Goal: Information Seeking & Learning: Learn about a topic

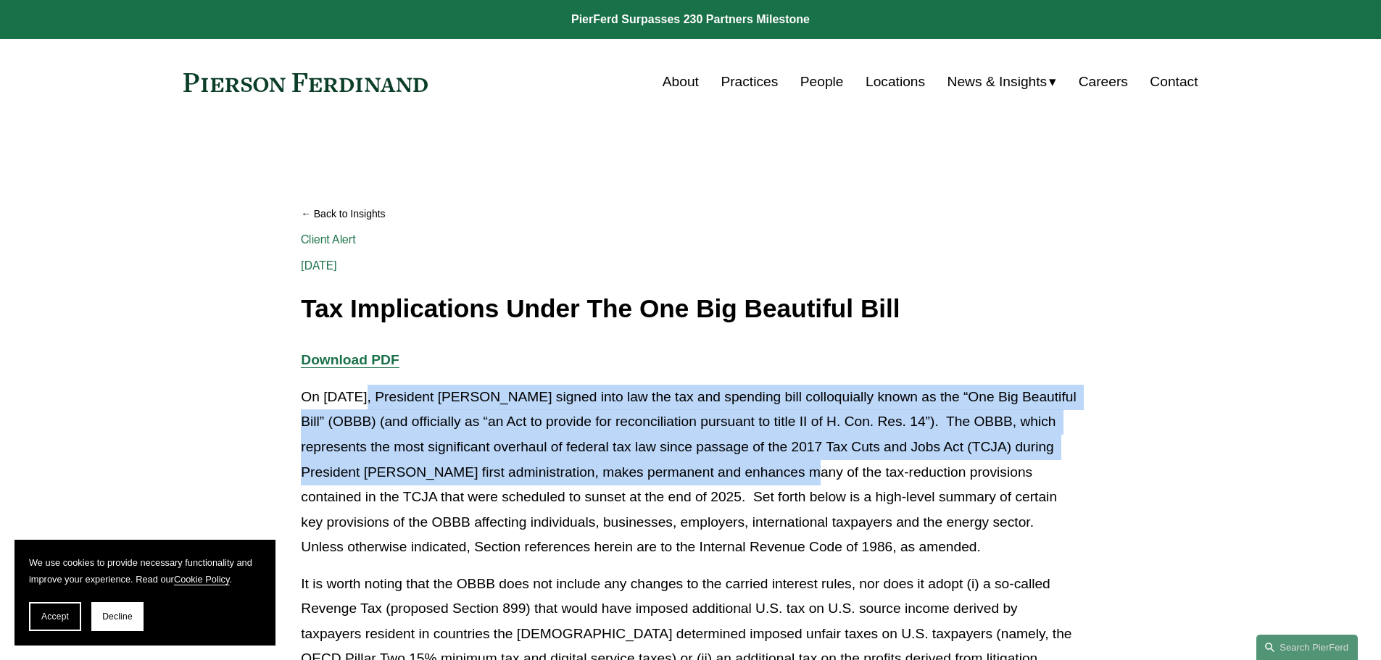
drag, startPoint x: 360, startPoint y: 402, endPoint x: 805, endPoint y: 468, distance: 450.0
click at [805, 468] on p "On [DATE], President [PERSON_NAME] signed into law the tax and spending bill co…" at bounding box center [690, 472] width 779 height 175
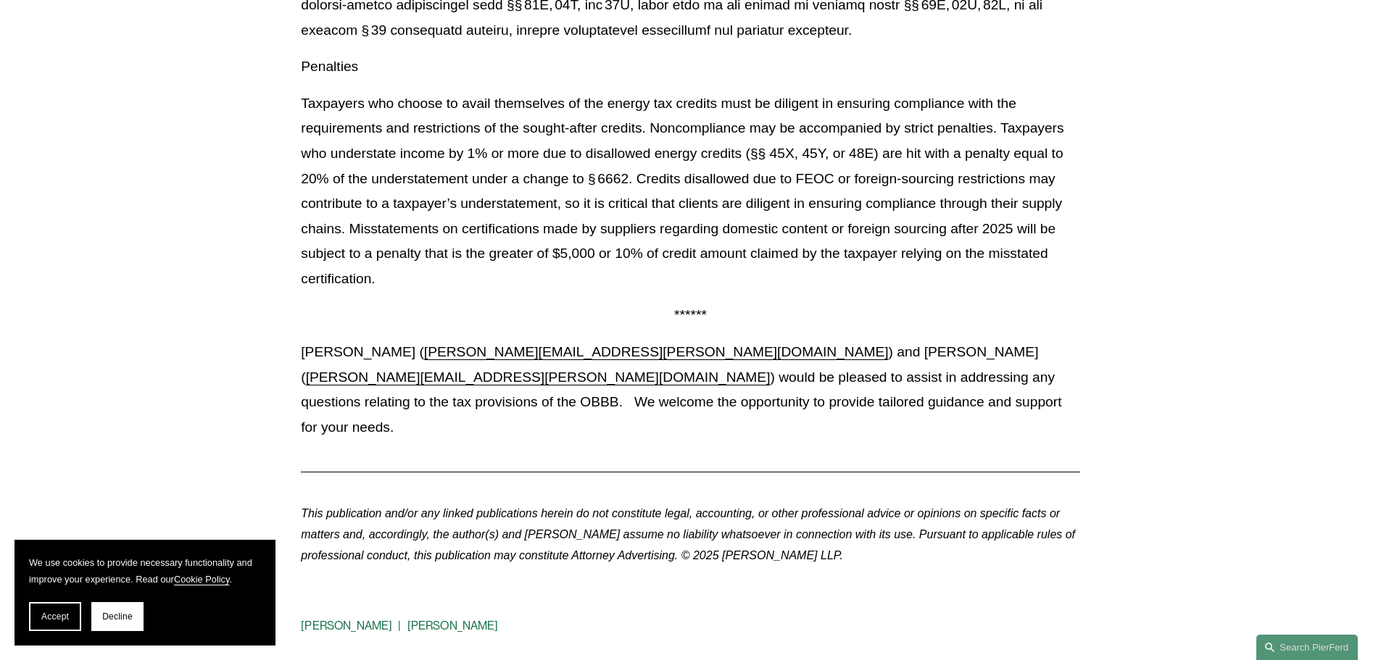
scroll to position [14281, 0]
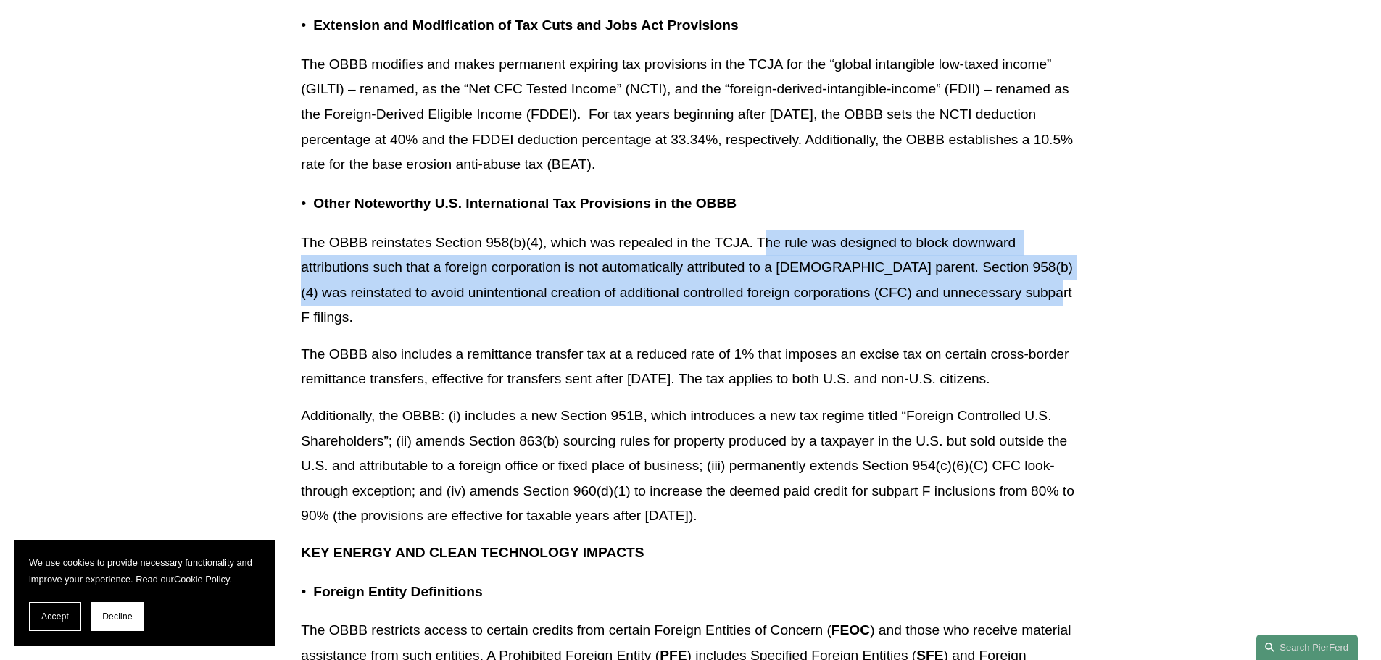
drag, startPoint x: 766, startPoint y: 243, endPoint x: 1024, endPoint y: 292, distance: 262.7
click at [1024, 292] on p "The OBBB reinstates Section 958(b)(4), which was repealed in the TCJA. The rule…" at bounding box center [690, 281] width 779 height 100
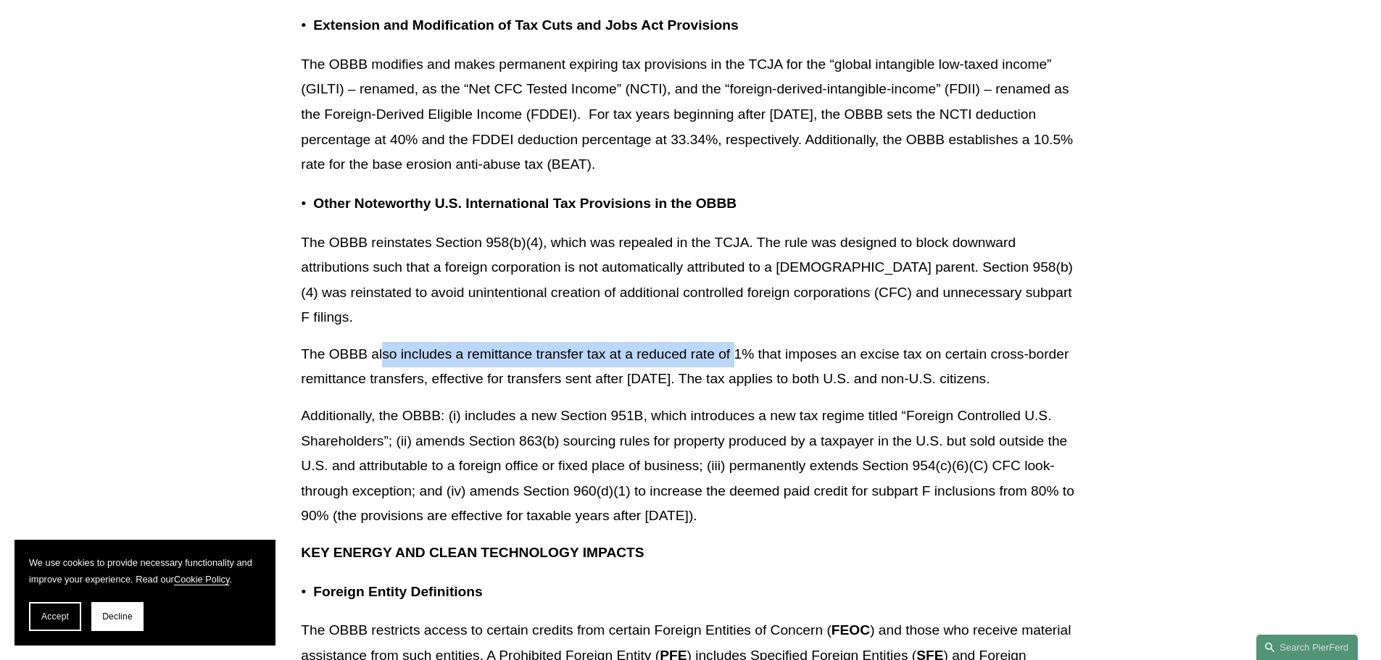
drag, startPoint x: 384, startPoint y: 327, endPoint x: 737, endPoint y: 334, distance: 353.1
click at [737, 342] on p "The OBBB also includes a remittance transfer tax at a reduced rate of 1% that i…" at bounding box center [690, 367] width 779 height 50
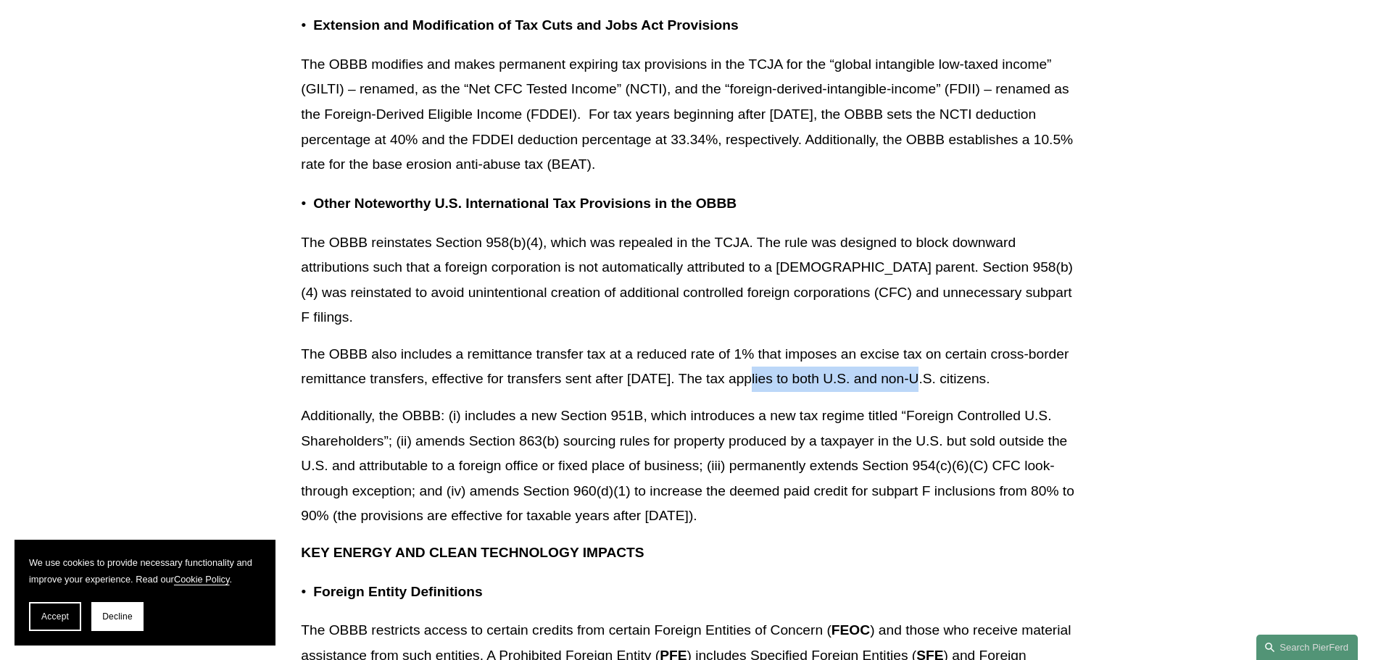
drag, startPoint x: 759, startPoint y: 357, endPoint x: 923, endPoint y: 357, distance: 163.8
click at [923, 357] on p "The OBBB also includes a remittance transfer tax at a reduced rate of 1% that i…" at bounding box center [690, 367] width 779 height 50
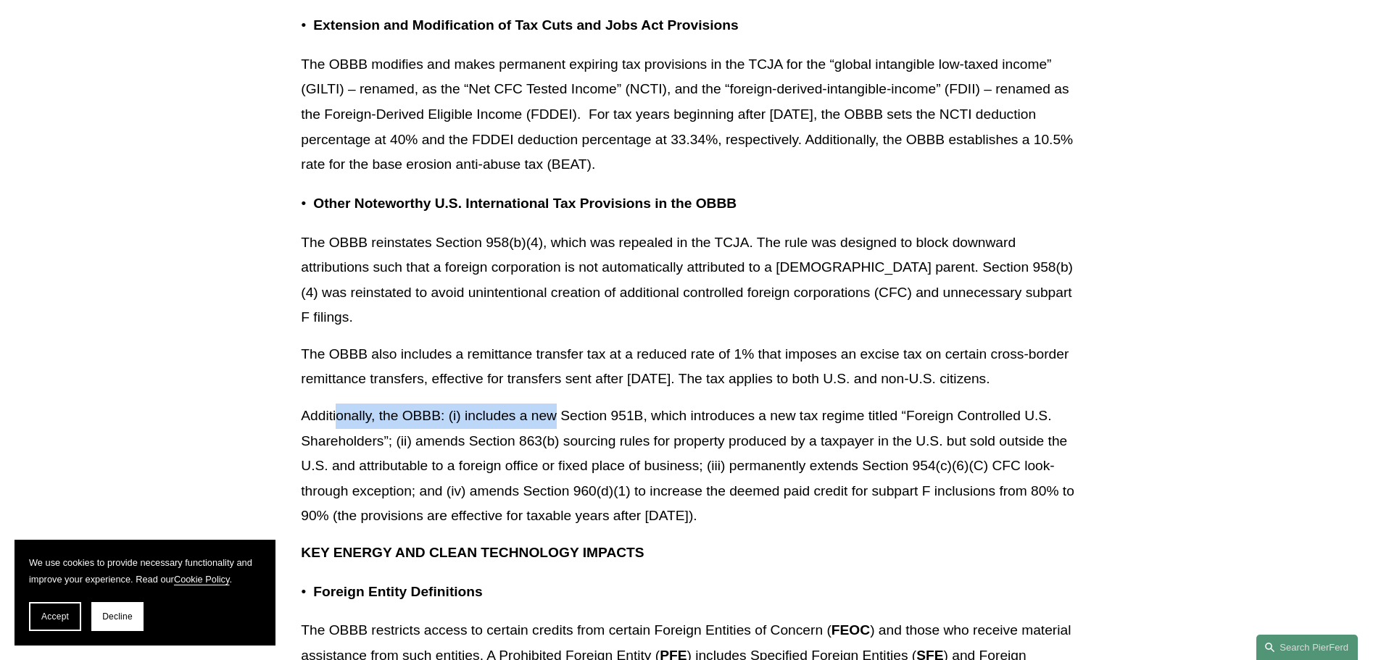
drag, startPoint x: 336, startPoint y: 390, endPoint x: 555, endPoint y: 398, distance: 219.1
click at [555, 404] on p "Additionally, the OBBB: (i) includes a new Section 951B, which introduces a new…" at bounding box center [690, 466] width 779 height 125
